Goal: Transaction & Acquisition: Purchase product/service

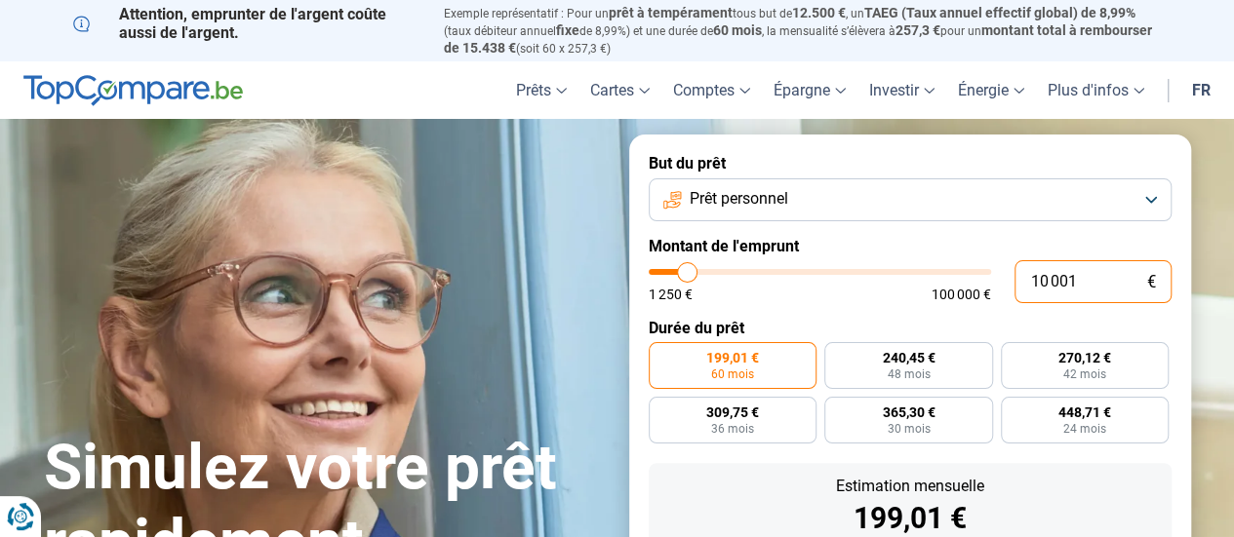
click at [1099, 270] on input "10 001" at bounding box center [1092, 281] width 157 height 43
drag, startPoint x: 1099, startPoint y: 270, endPoint x: 902, endPoint y: 283, distance: 197.4
click at [902, 283] on div "10 001 € 1 250 € 100 000 €" at bounding box center [909, 281] width 523 height 43
type input "10000"
radio input "true"
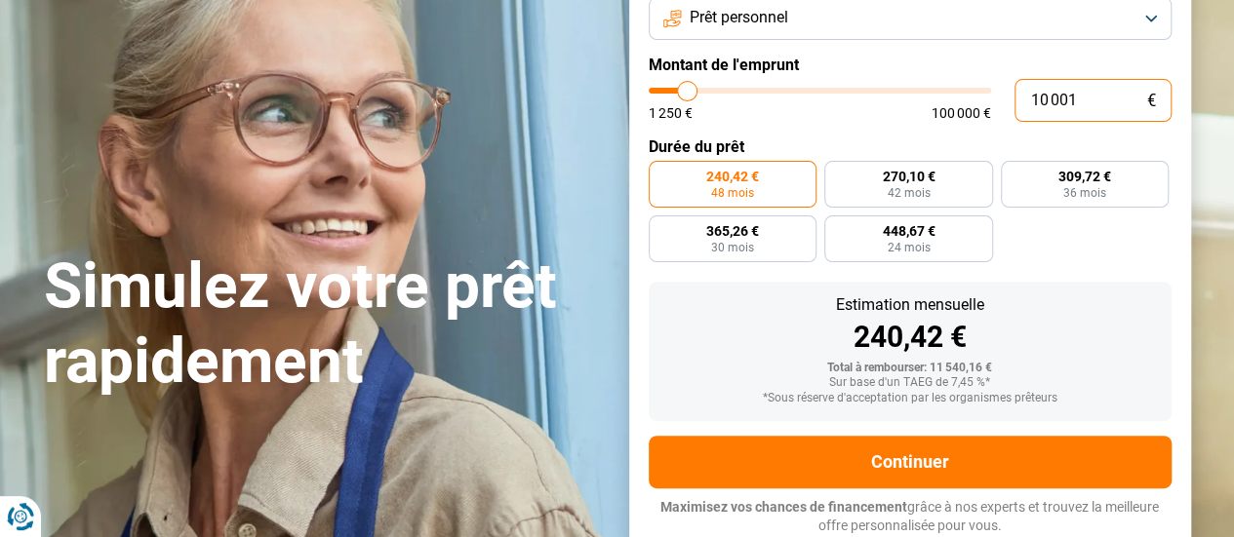
scroll to position [182, 0]
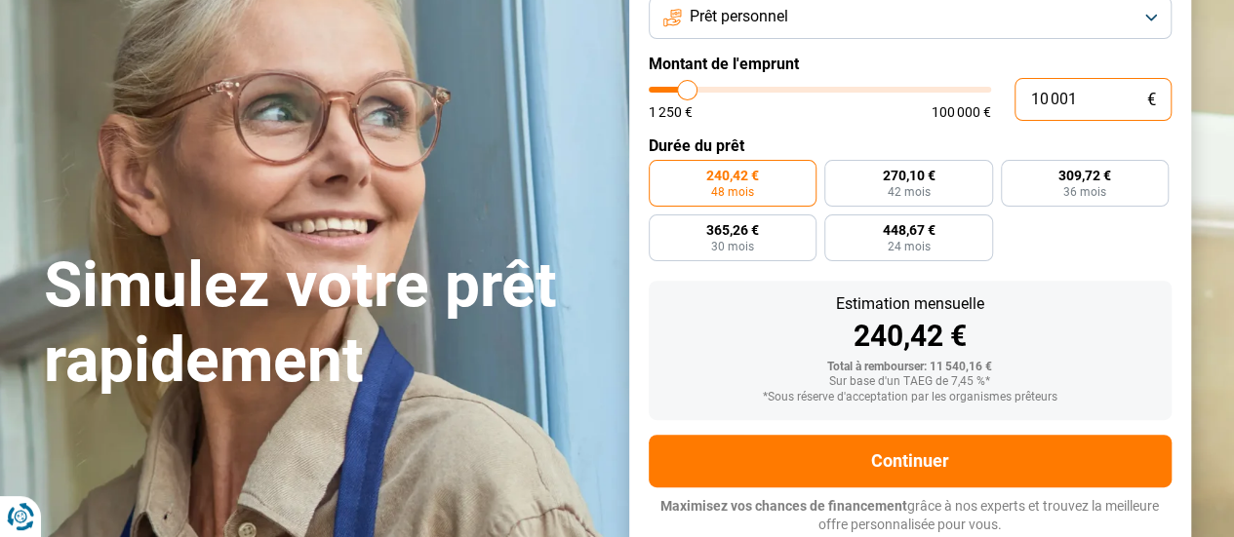
type input "2"
type input "1250"
type input "25"
type input "1250"
type input "255"
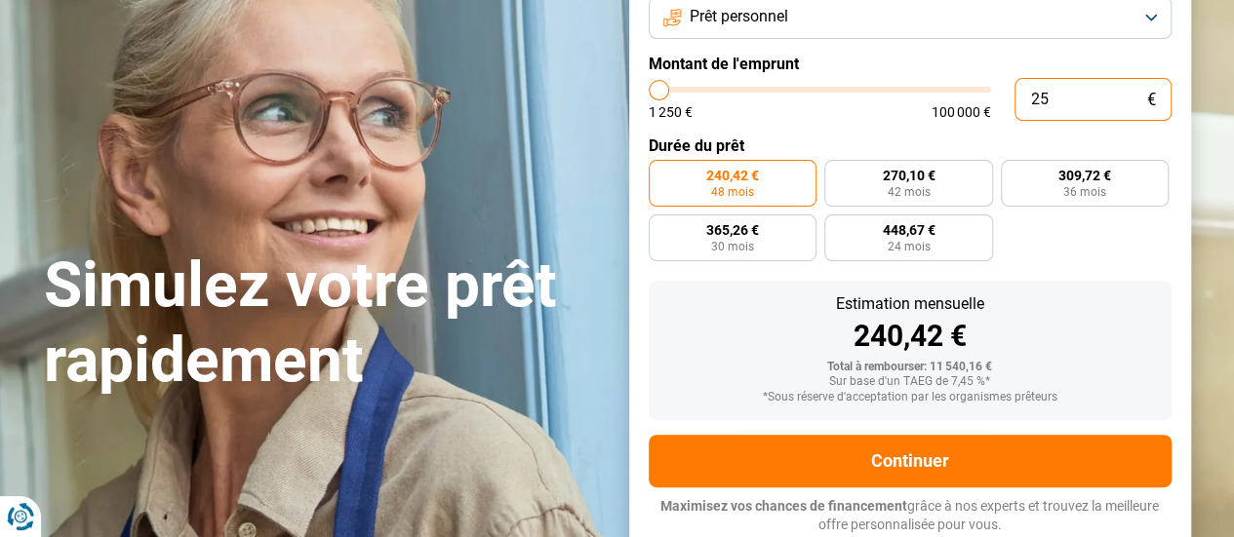
type input "1250"
type input "2 550"
type input "2500"
type input "25 500"
type input "25500"
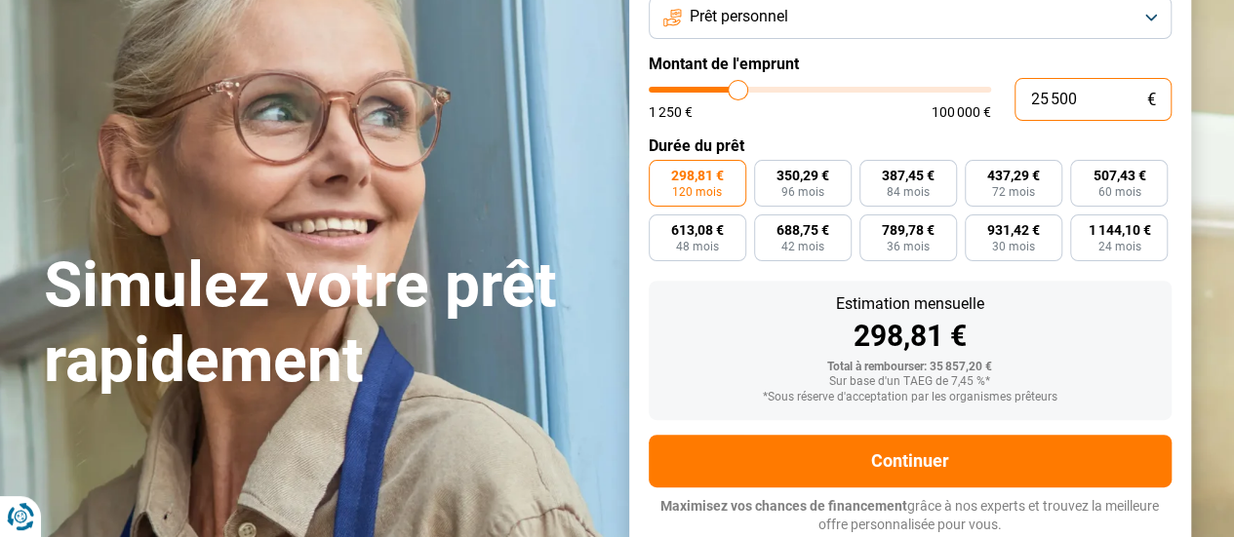
scroll to position [264, 0]
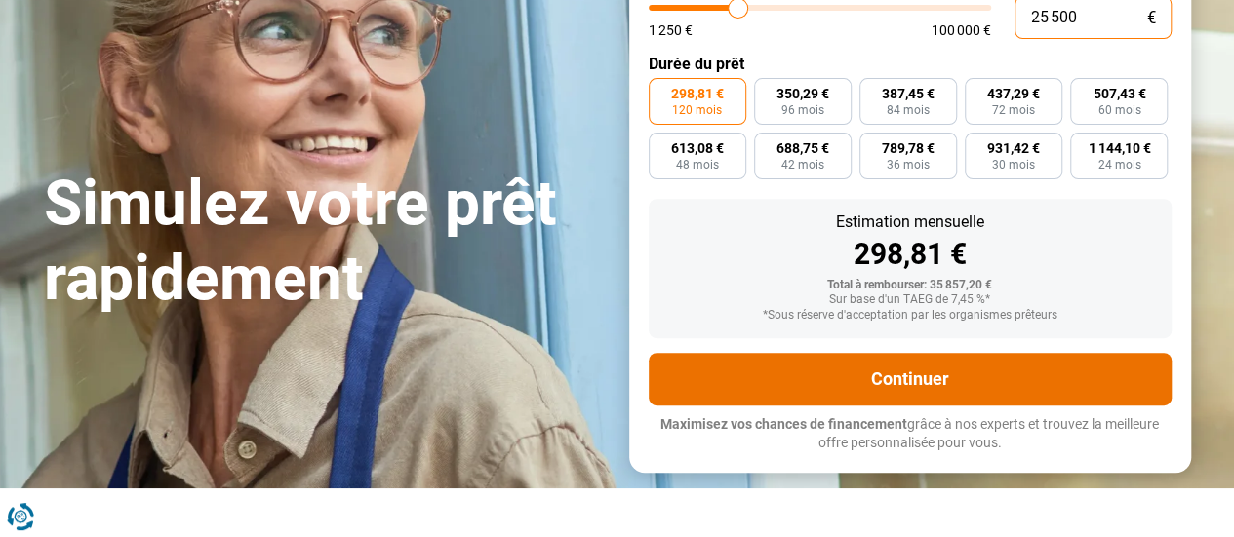
type input "25 500"
click at [944, 395] on button "Continuer" at bounding box center [909, 379] width 523 height 53
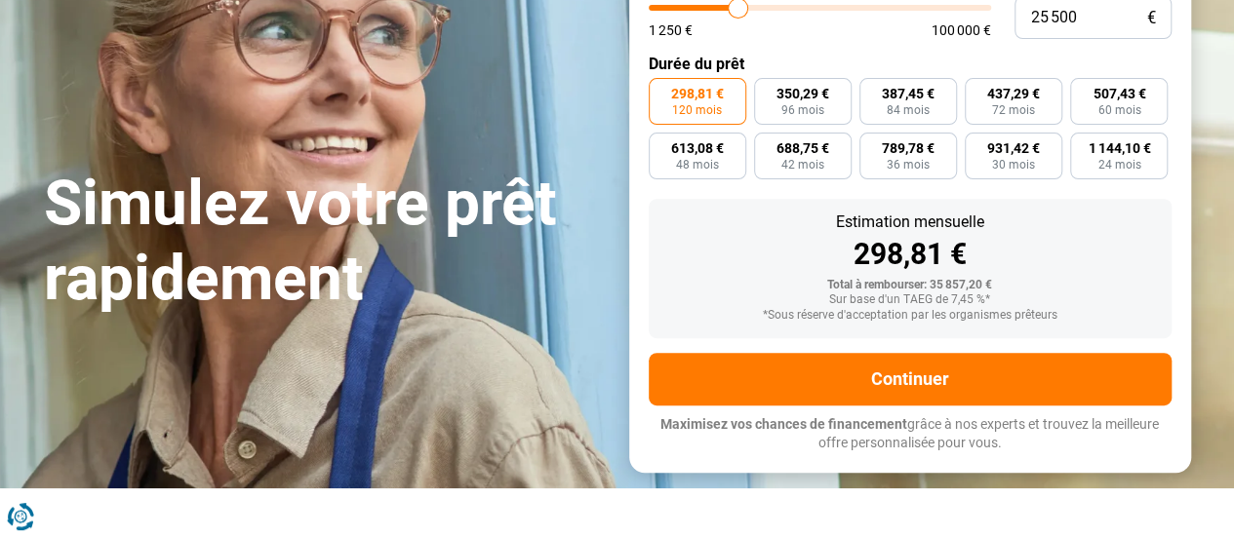
scroll to position [0, 0]
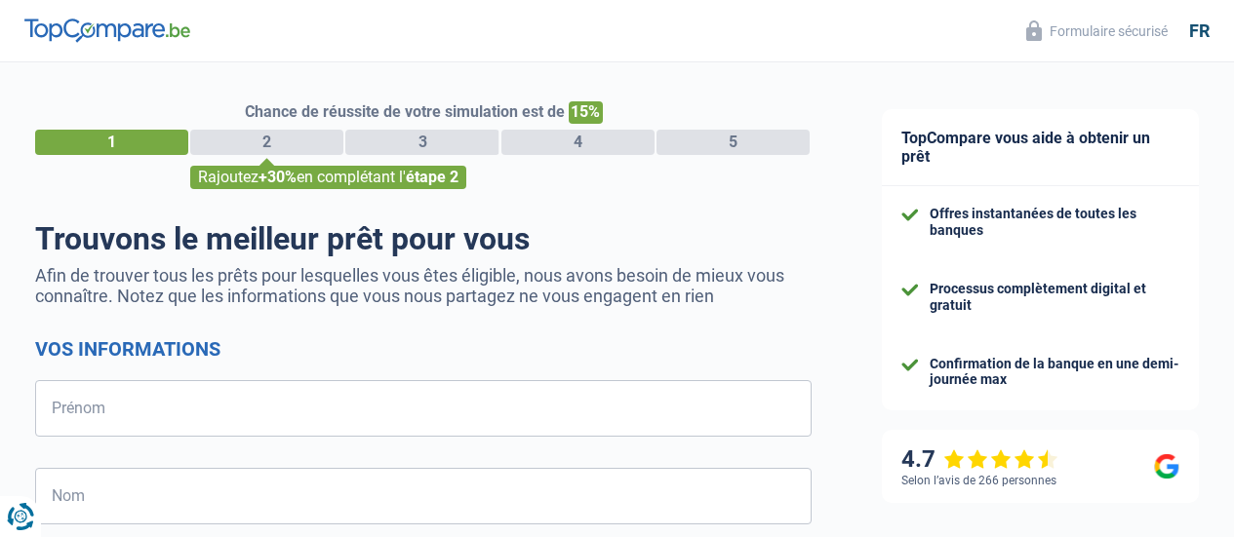
select select "32"
